Goal: Find specific page/section: Find specific page/section

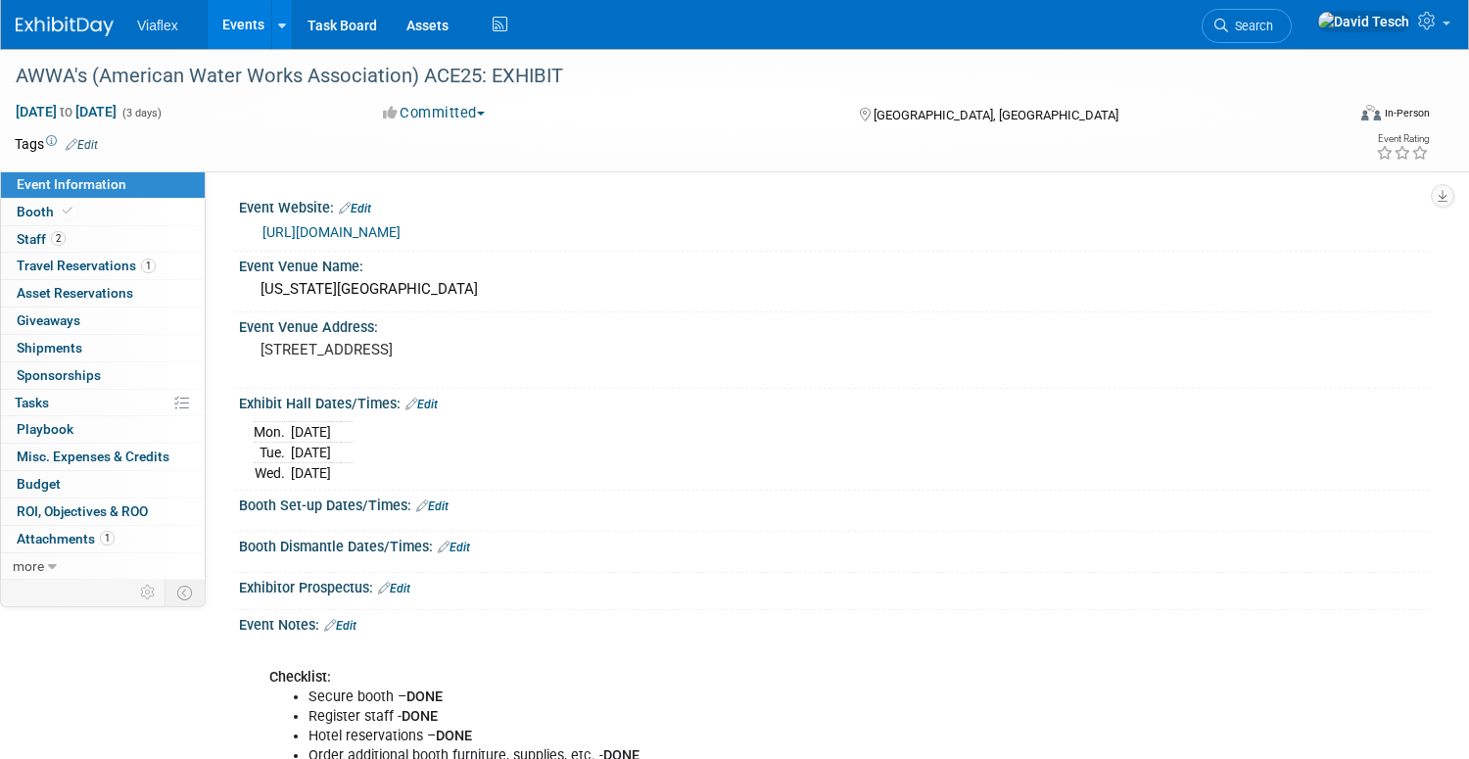
click at [248, 24] on link "Events" at bounding box center [244, 24] width 72 height 49
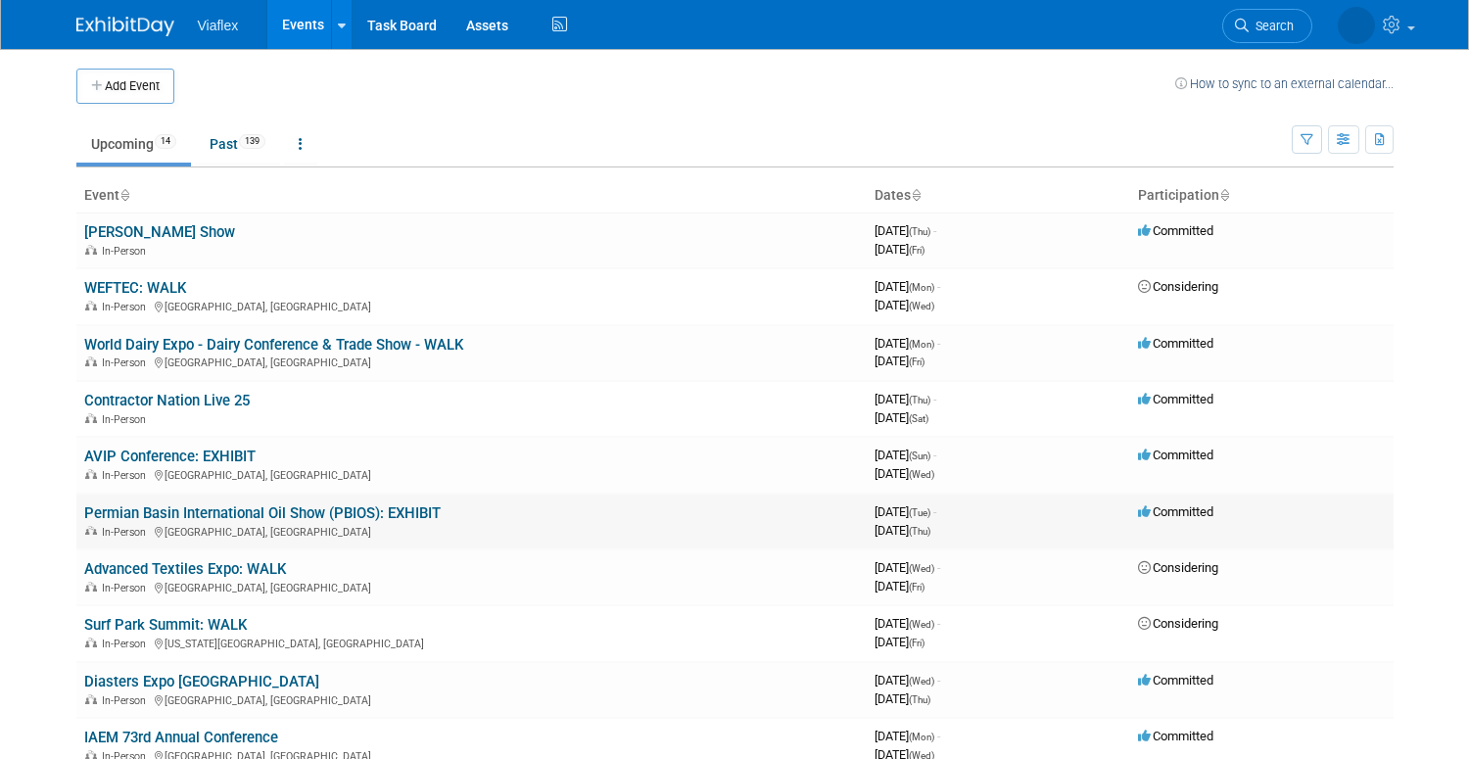
click at [198, 511] on link "Permian Basin International Oil Show (PBIOS): EXHIBIT" at bounding box center [262, 513] width 357 height 18
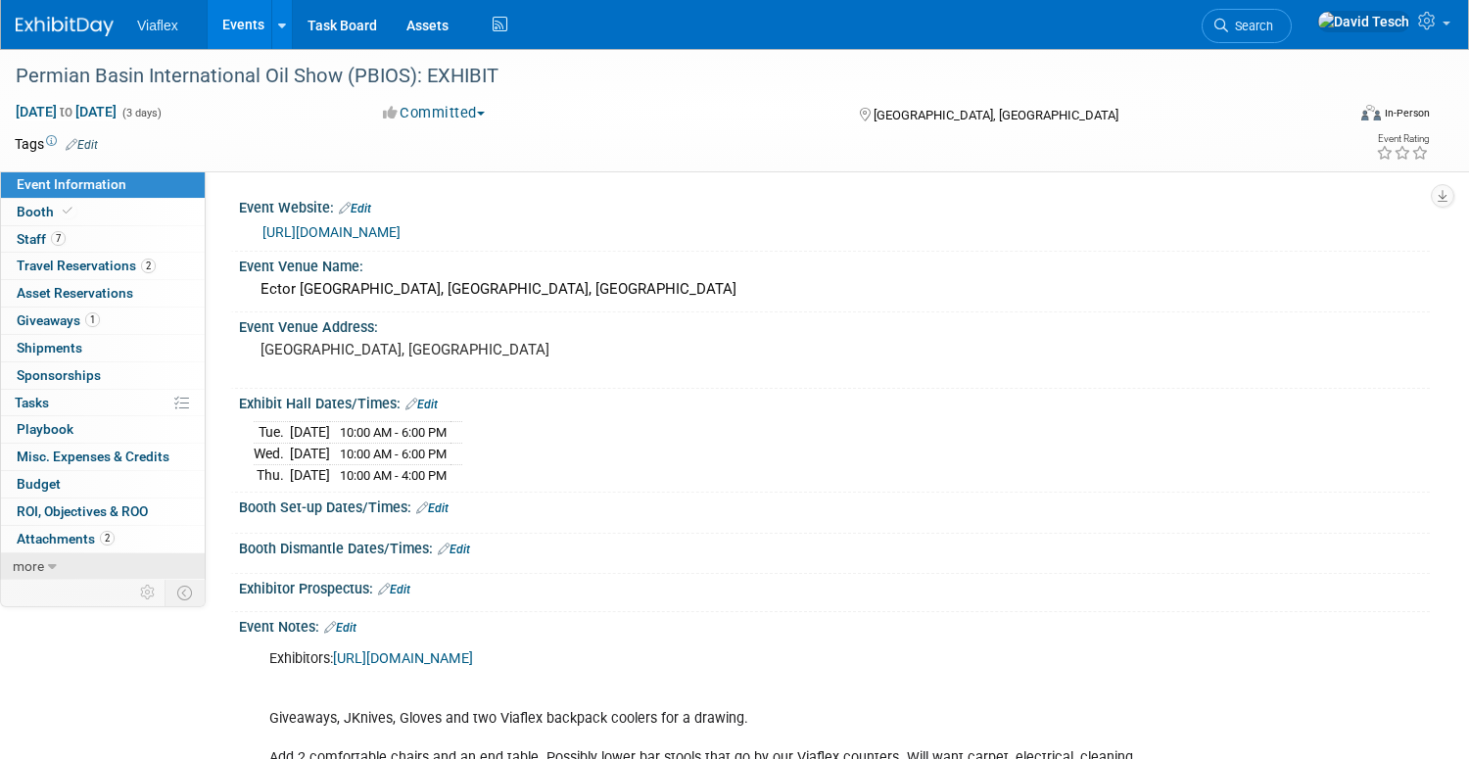
click at [46, 565] on link "more" at bounding box center [103, 566] width 204 height 26
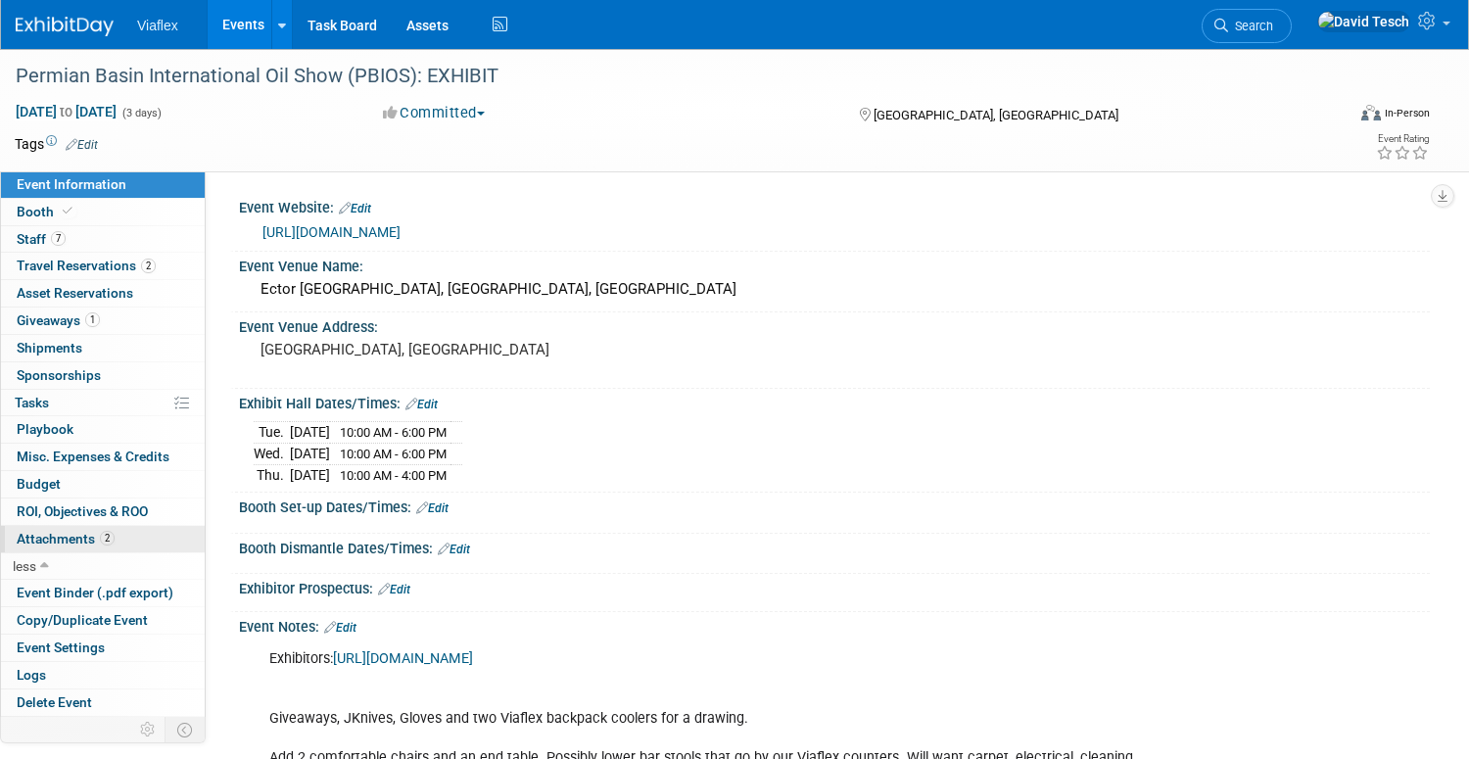
click at [59, 538] on span "Attachments 2" at bounding box center [66, 539] width 98 height 16
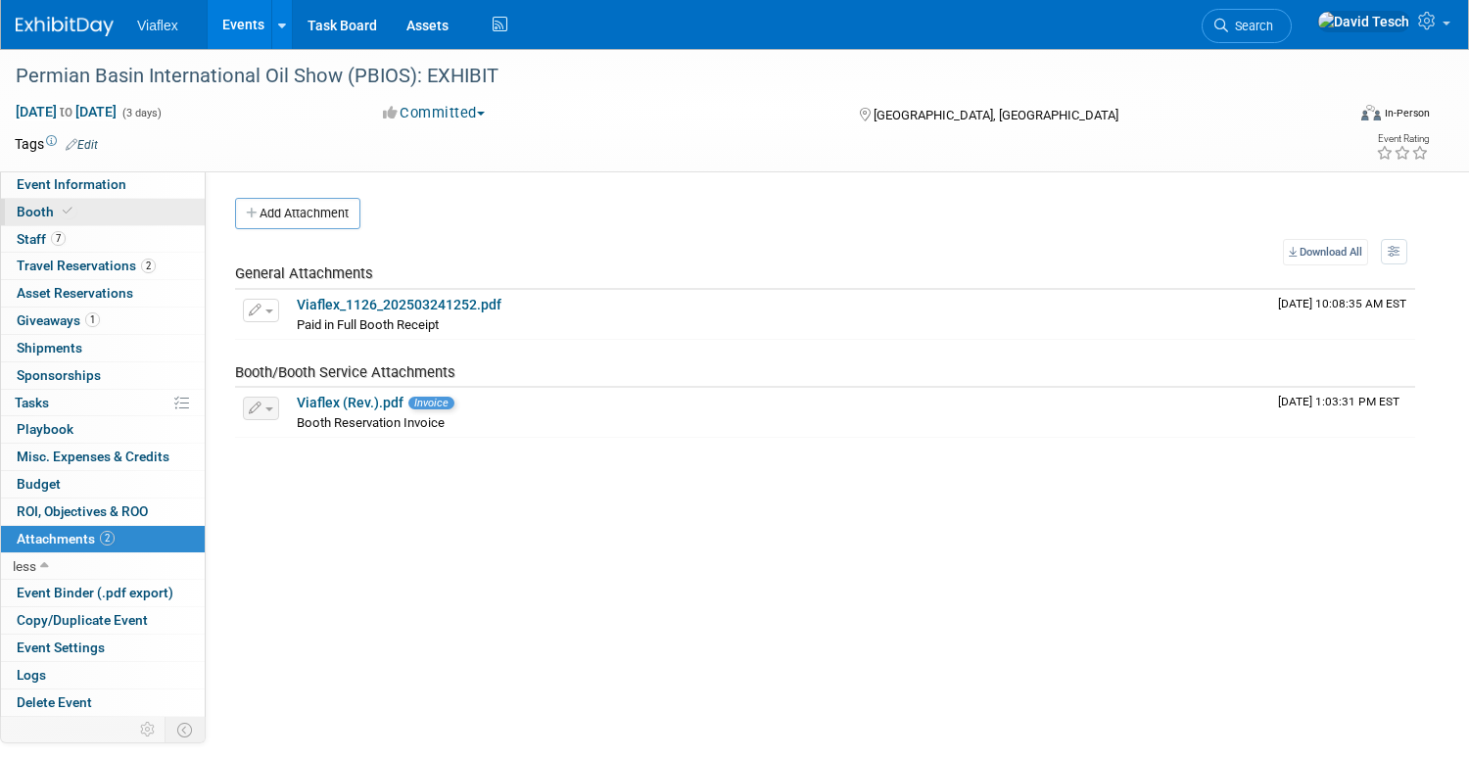
click at [26, 210] on span "Booth" at bounding box center [47, 212] width 60 height 16
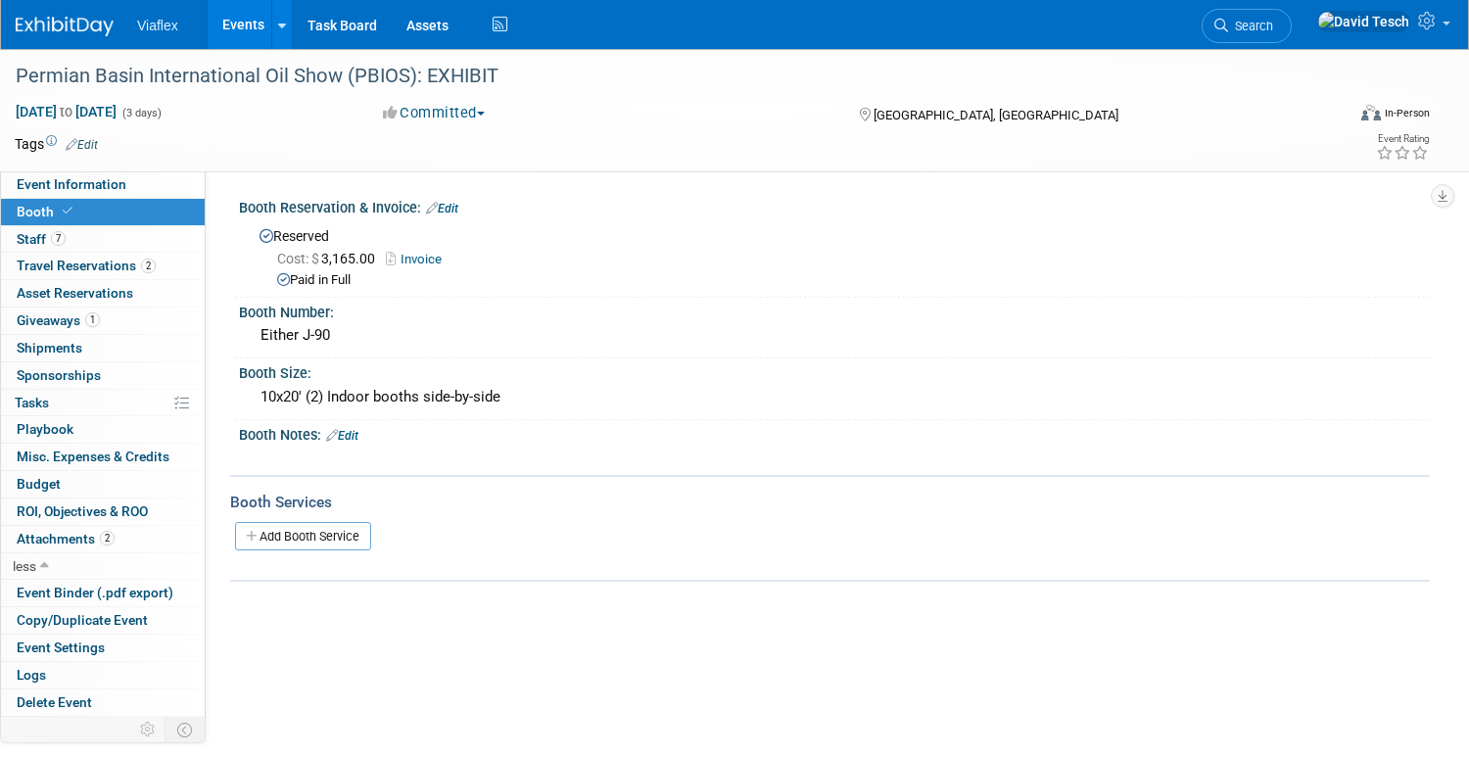
click at [355, 435] on link "Edit" at bounding box center [342, 436] width 32 height 14
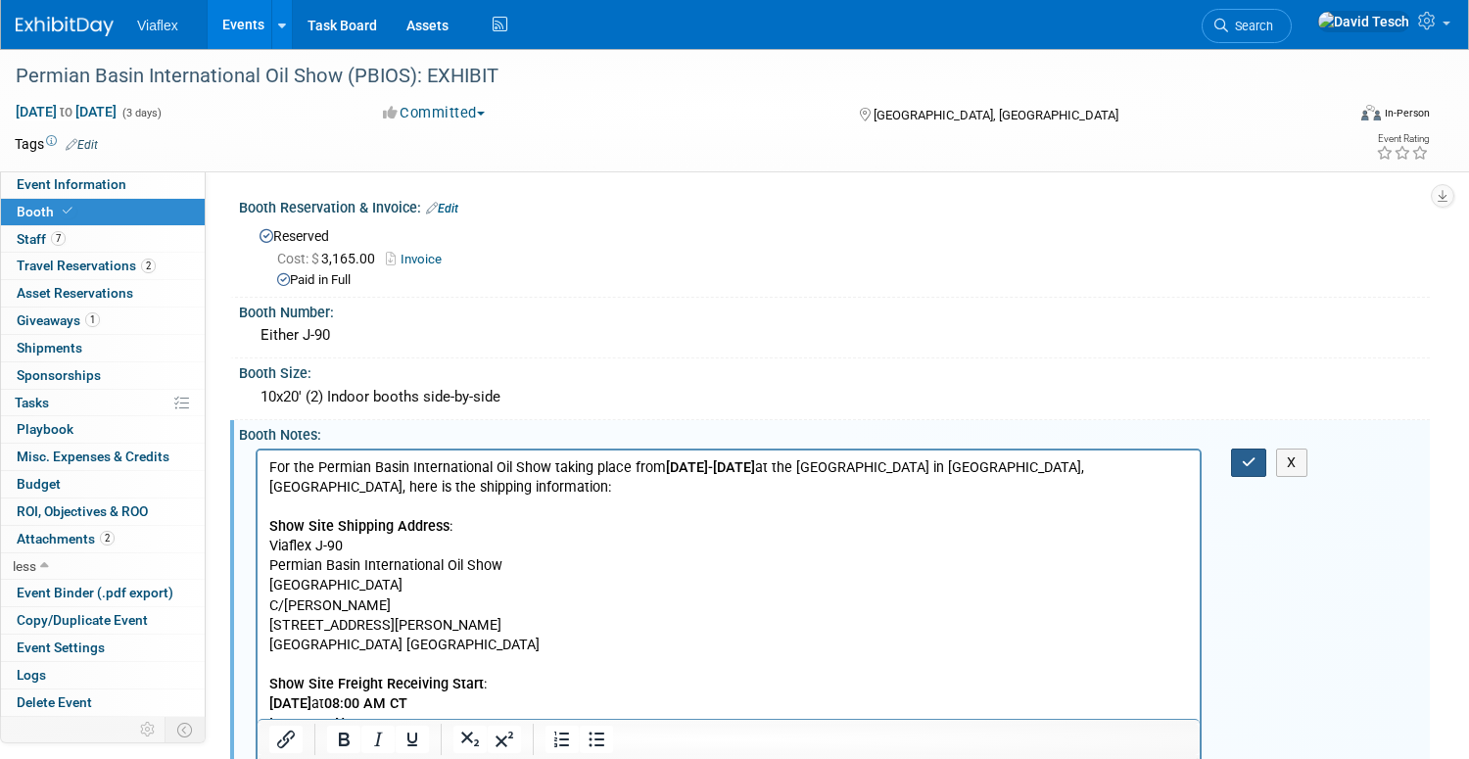
click at [1255, 465] on icon "button" at bounding box center [1249, 462] width 15 height 14
